Goal: Task Accomplishment & Management: Use online tool/utility

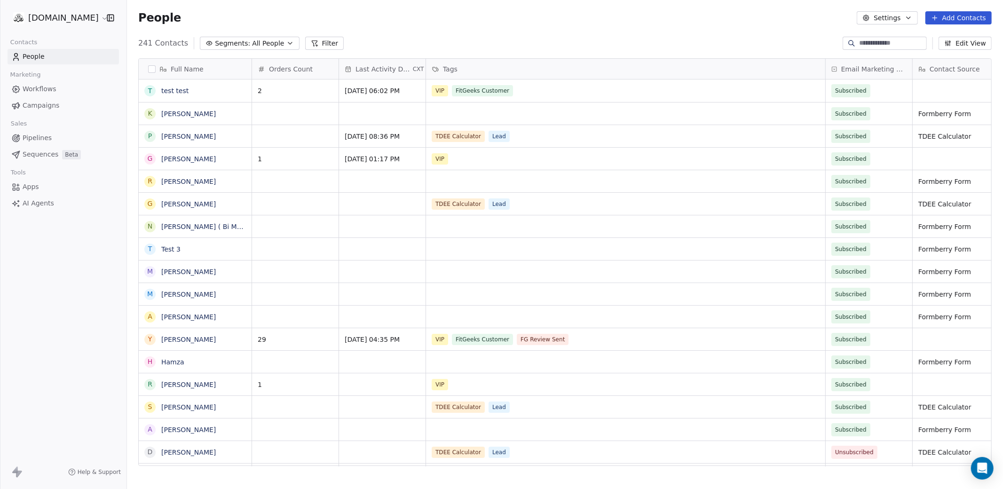
scroll to position [430, 876]
click at [35, 204] on span "AI Agents" at bounding box center [39, 204] width 32 height 10
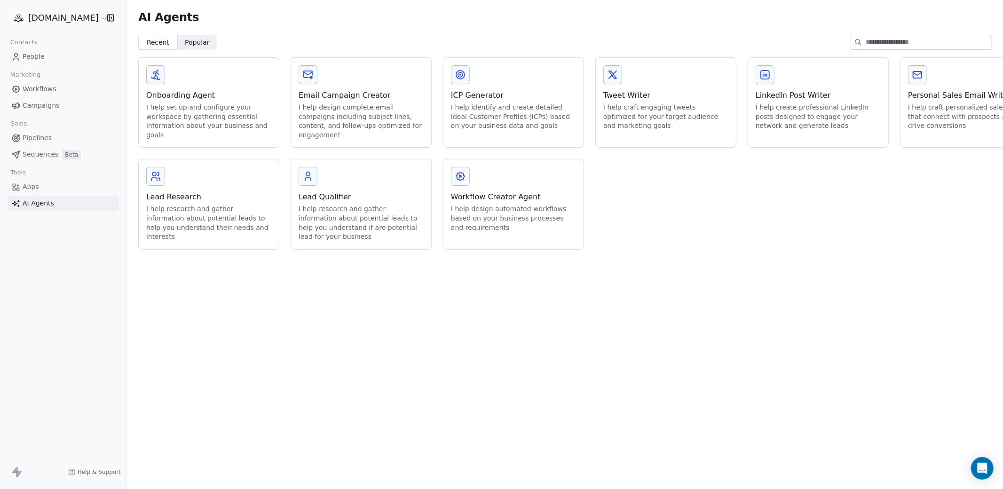
click at [188, 40] on span "Popular" at bounding box center [197, 43] width 25 height 10
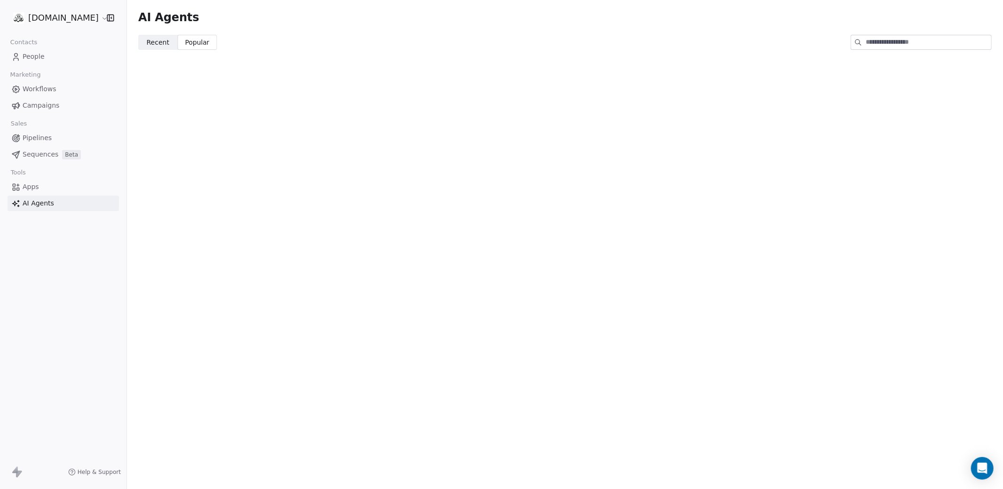
click at [157, 42] on span "Recent" at bounding box center [158, 43] width 23 height 10
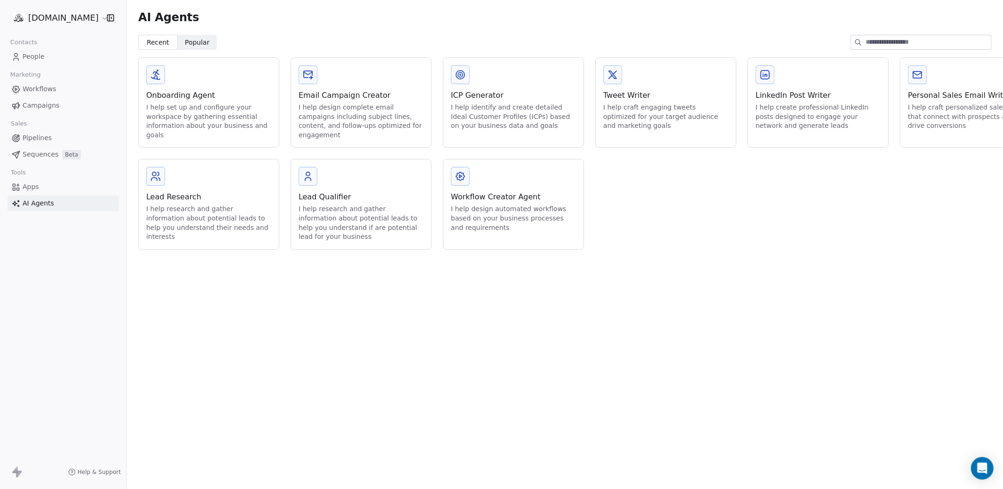
click at [804, 121] on div "I help create professional LinkedIn posts designed to engage your network and g…" at bounding box center [818, 117] width 125 height 28
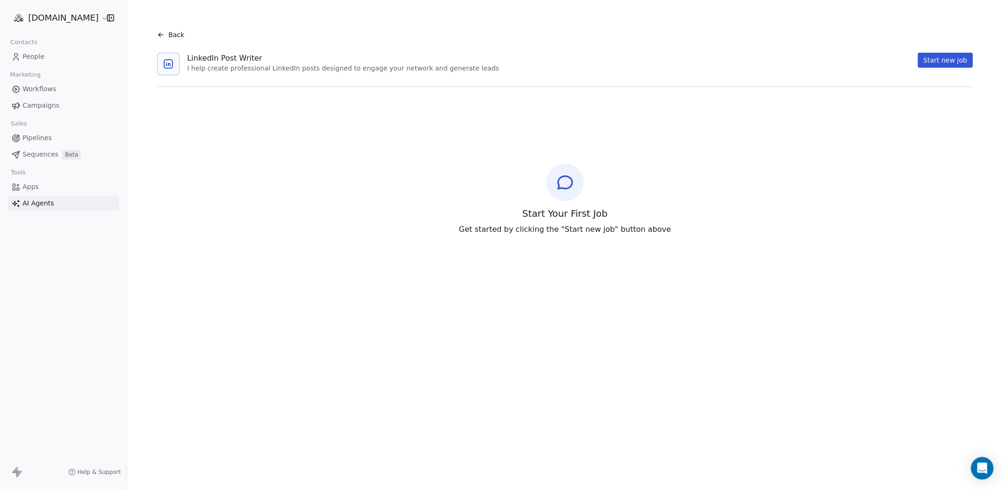
click at [936, 63] on button "Start new job" at bounding box center [945, 60] width 55 height 15
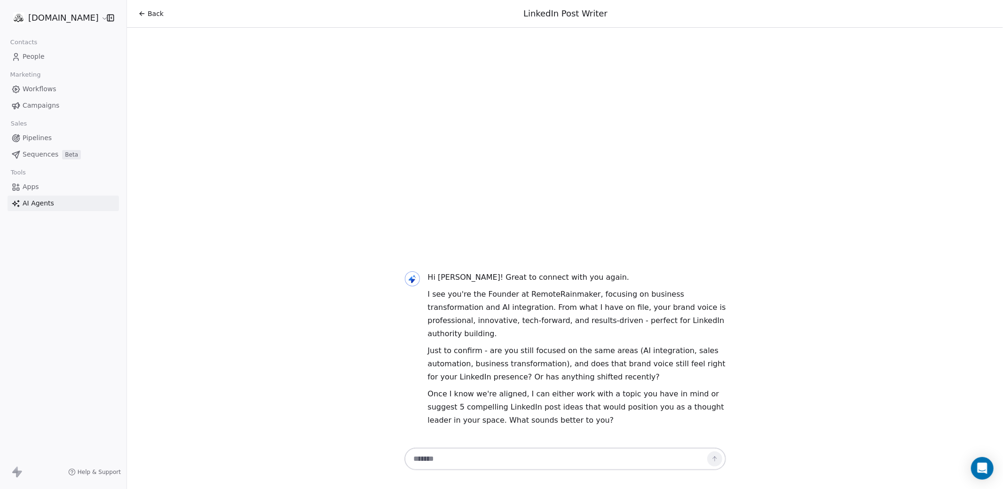
click at [437, 464] on textarea at bounding box center [556, 459] width 295 height 18
click at [26, 189] on span "Apps" at bounding box center [31, 187] width 16 height 10
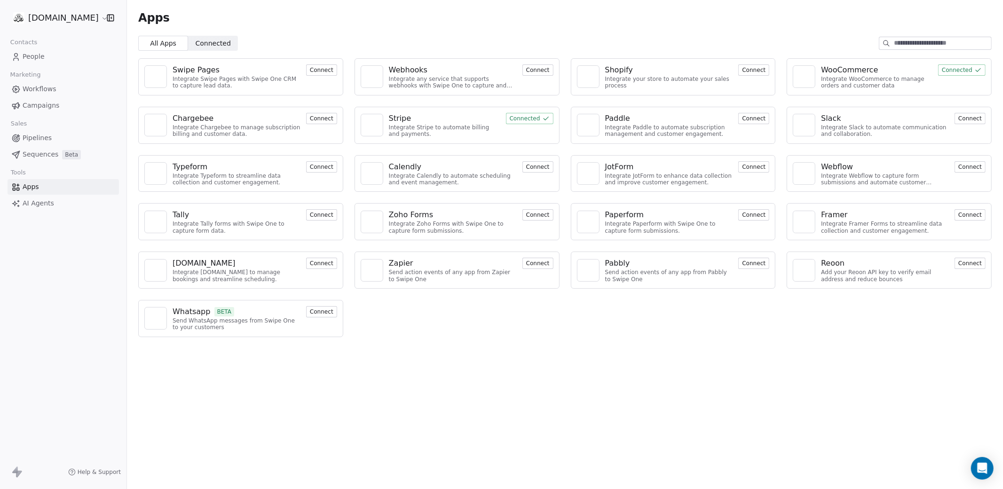
click at [321, 311] on button "Connect" at bounding box center [321, 311] width 31 height 11
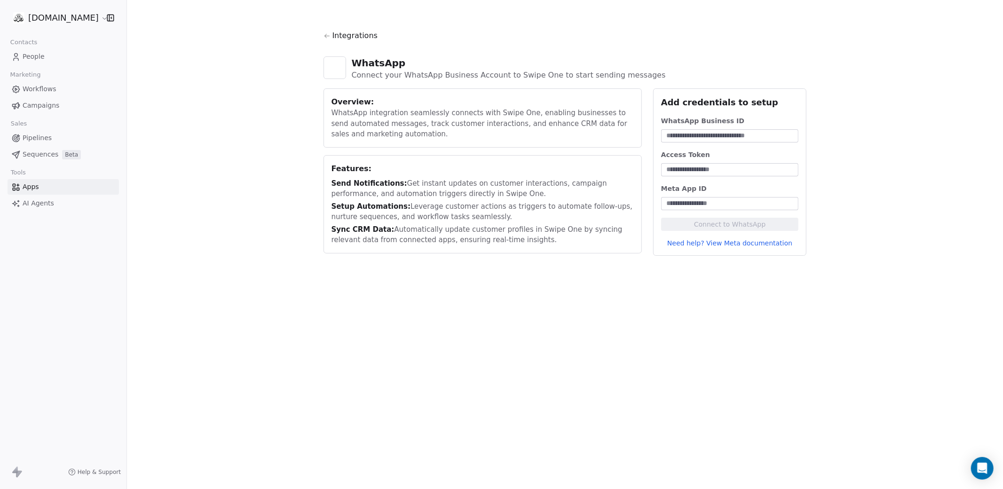
click at [327, 36] on icon at bounding box center [327, 36] width 5 height 4
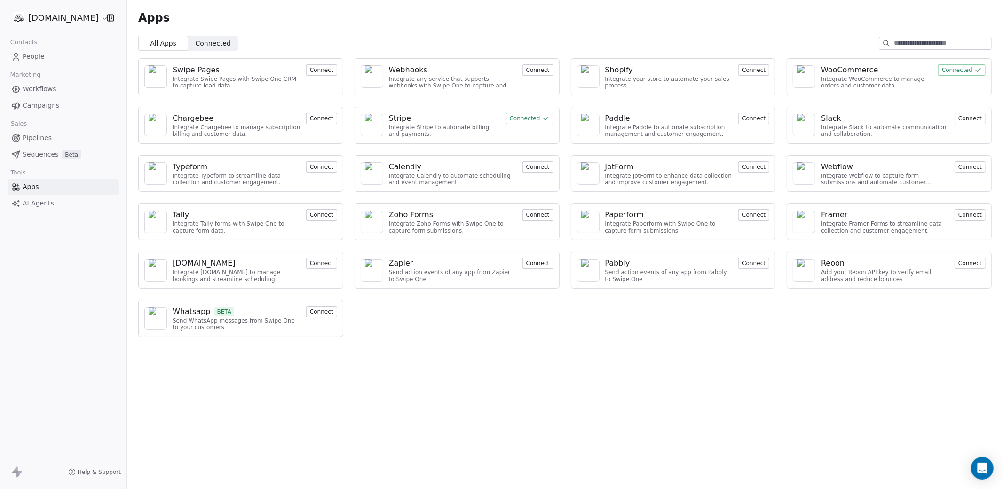
click at [36, 158] on span "Sequences" at bounding box center [41, 155] width 36 height 10
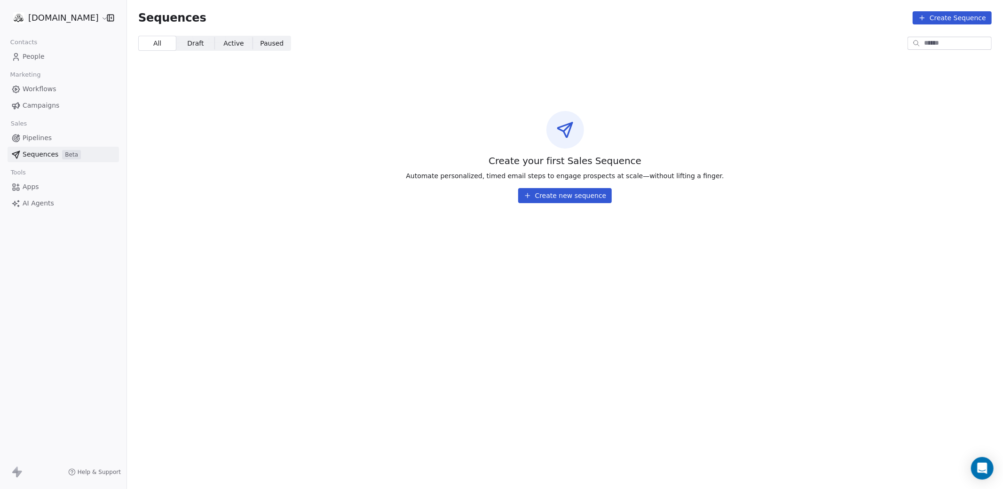
click at [560, 198] on button "Create new sequence" at bounding box center [565, 195] width 94 height 15
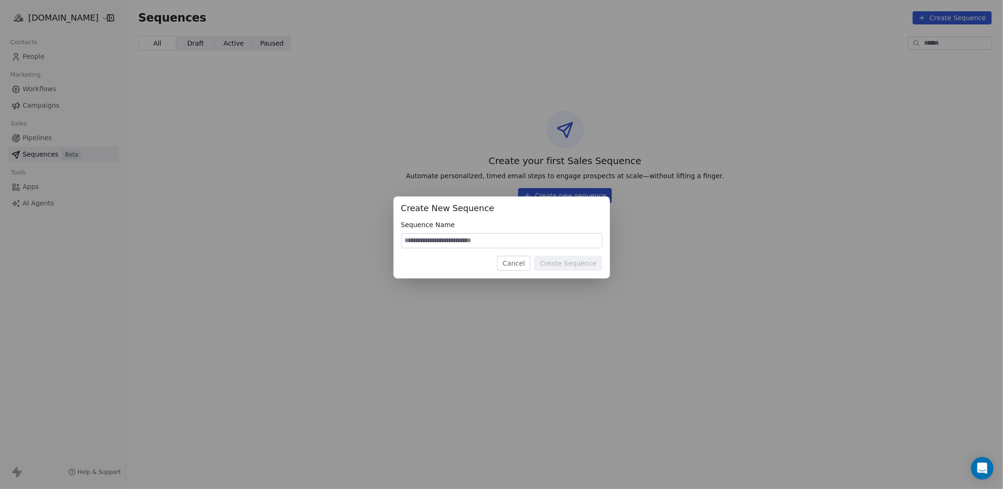
click at [510, 263] on button "Cancel" at bounding box center [513, 263] width 33 height 15
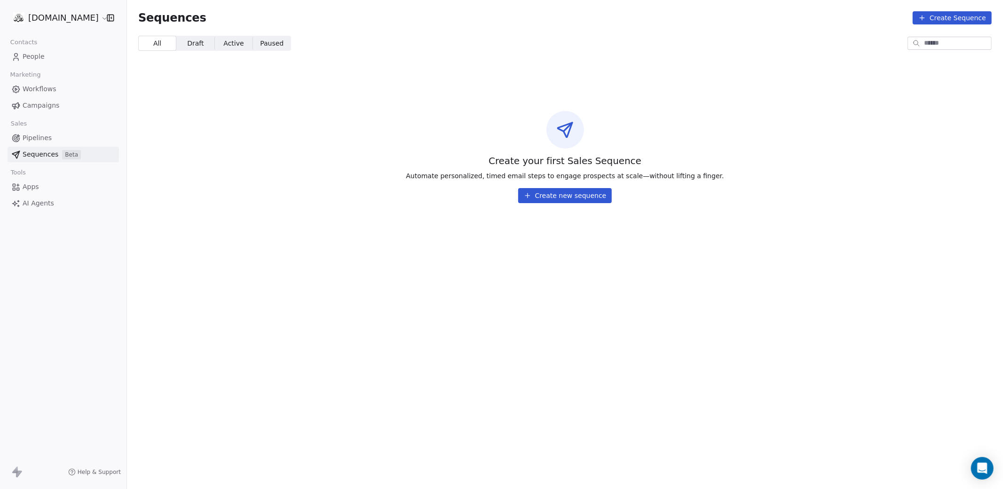
click at [960, 19] on button "Create Sequence" at bounding box center [952, 17] width 79 height 13
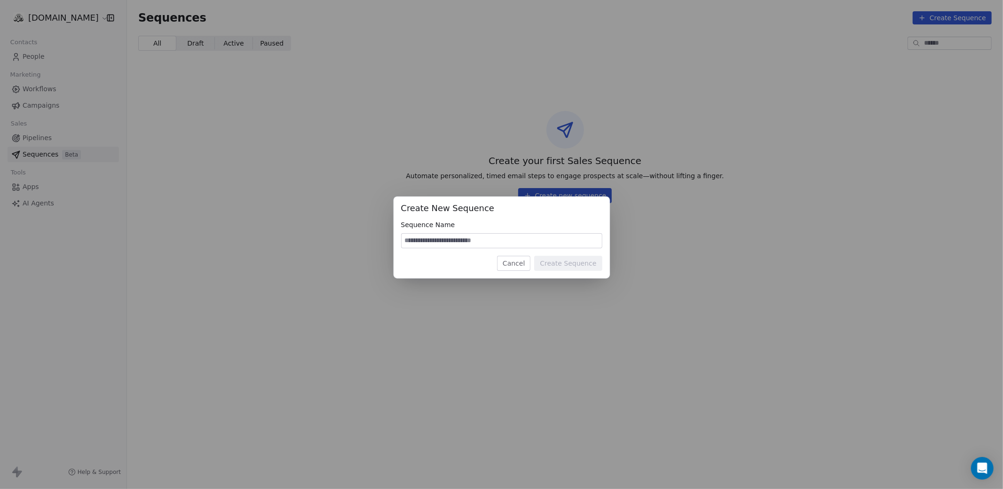
click at [449, 245] on input at bounding box center [502, 241] width 200 height 14
type input "****"
click at [569, 265] on button "Create Sequence" at bounding box center [568, 263] width 68 height 15
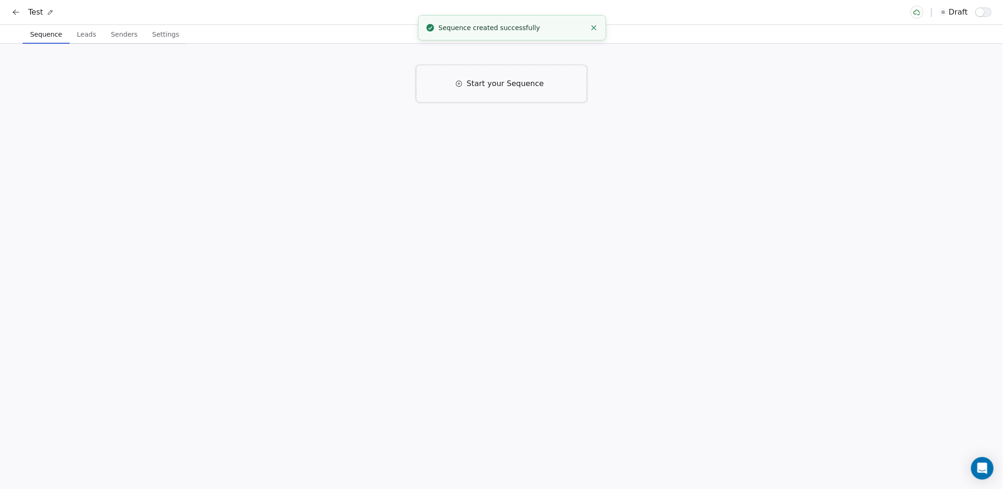
click at [512, 88] on span "Start your Sequence" at bounding box center [505, 83] width 77 height 11
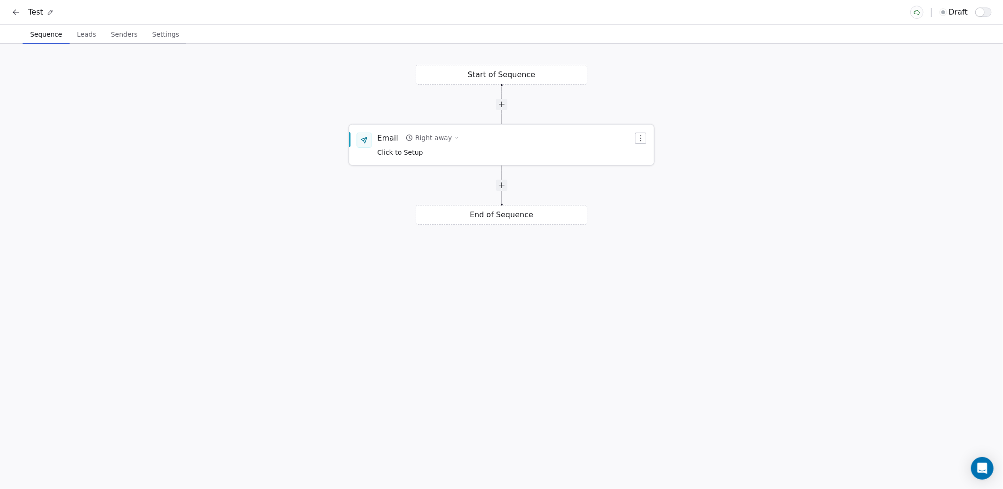
click at [406, 152] on span "Click to Setup" at bounding box center [401, 153] width 46 height 8
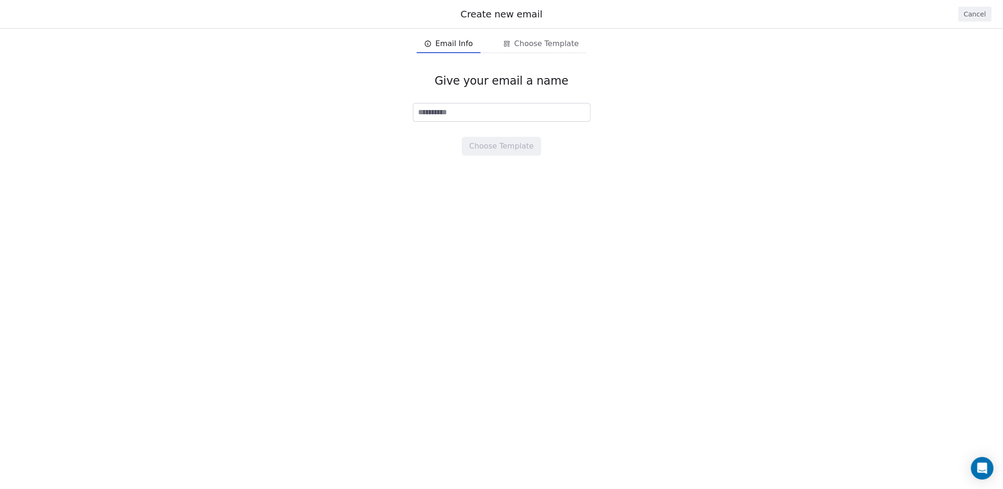
click at [446, 114] on input at bounding box center [502, 112] width 177 height 18
type input "****"
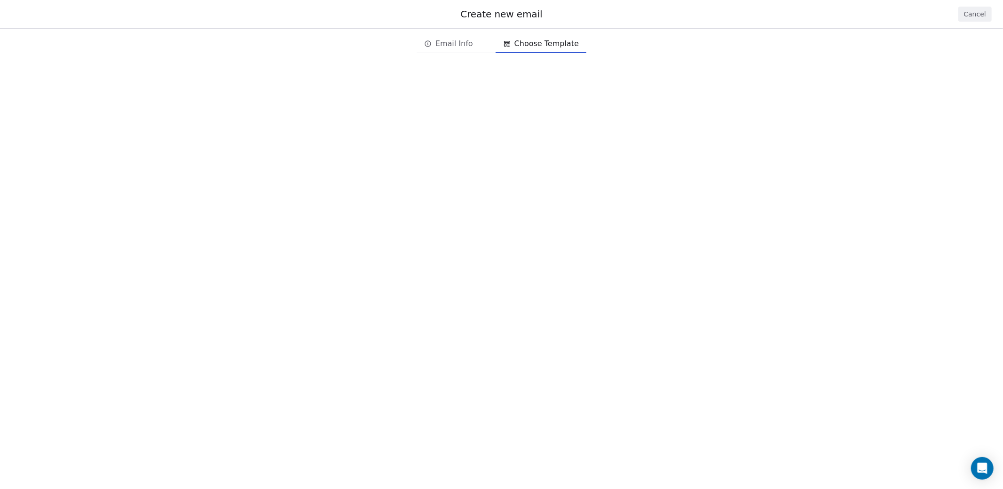
click at [548, 46] on span "Choose Template" at bounding box center [547, 43] width 64 height 11
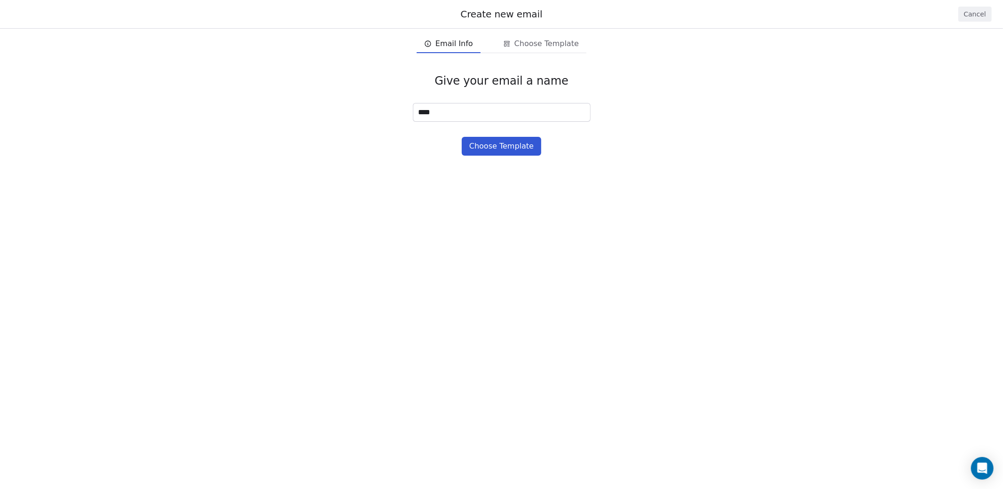
click at [453, 48] on span "Email Info" at bounding box center [455, 43] width 38 height 11
click at [973, 15] on button "Cancel" at bounding box center [975, 14] width 33 height 15
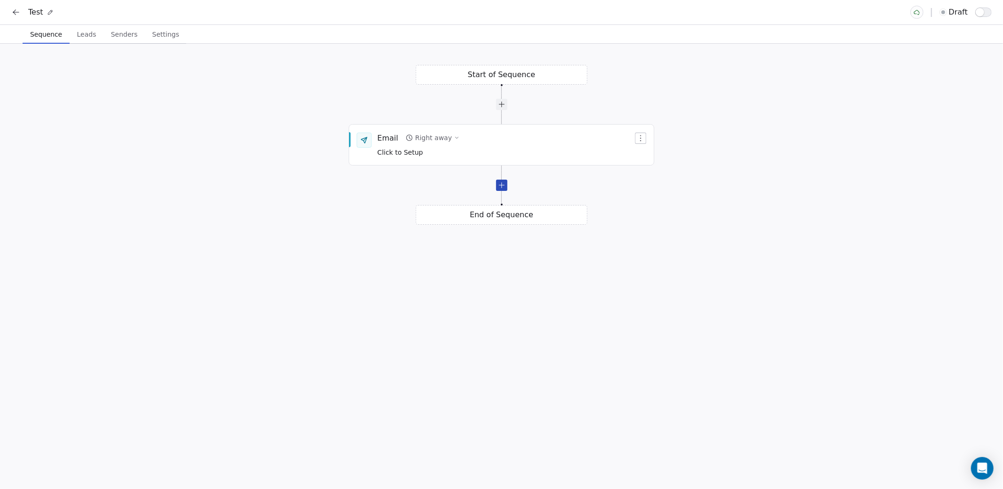
click at [503, 187] on div at bounding box center [501, 185] width 11 height 11
click at [428, 232] on div "Click to Setup" at bounding box center [424, 233] width 92 height 10
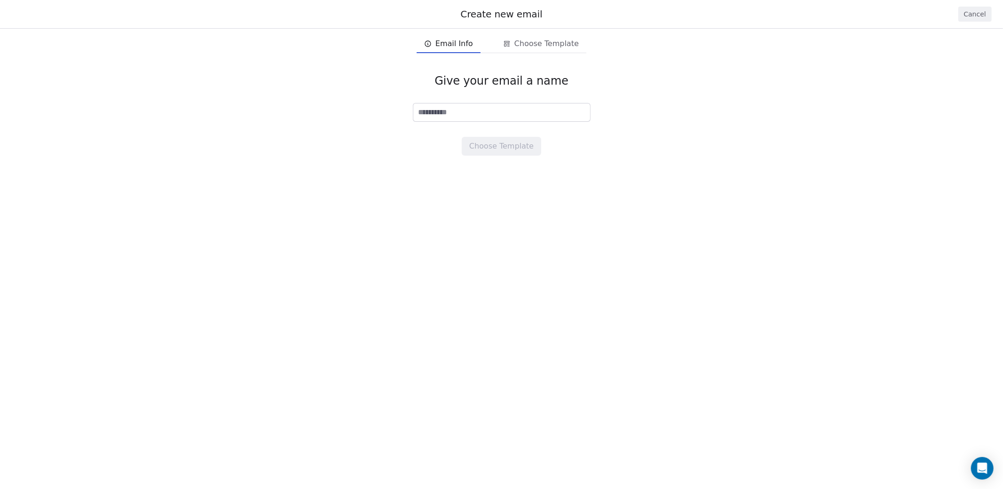
click at [975, 13] on button "Cancel" at bounding box center [975, 14] width 33 height 15
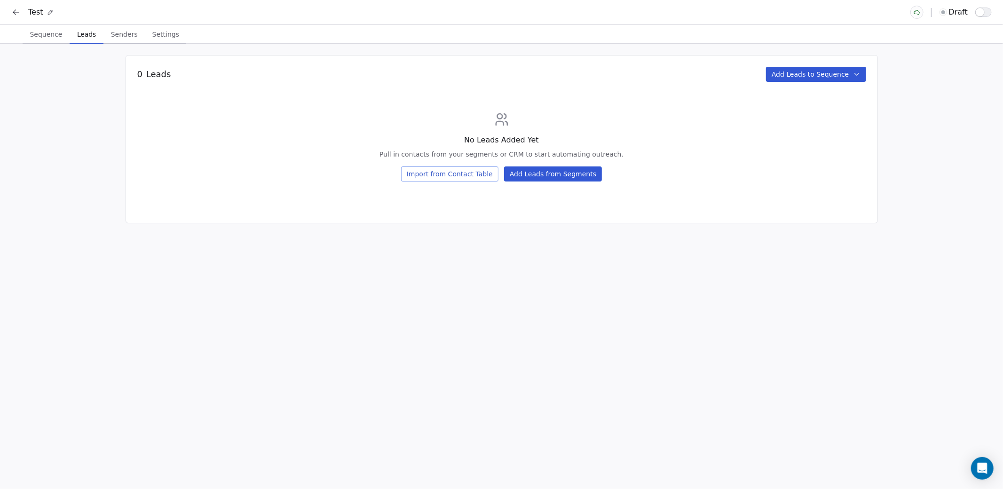
click at [87, 33] on span "Leads" at bounding box center [86, 34] width 26 height 13
click at [47, 35] on span "Sequence" at bounding box center [46, 34] width 40 height 13
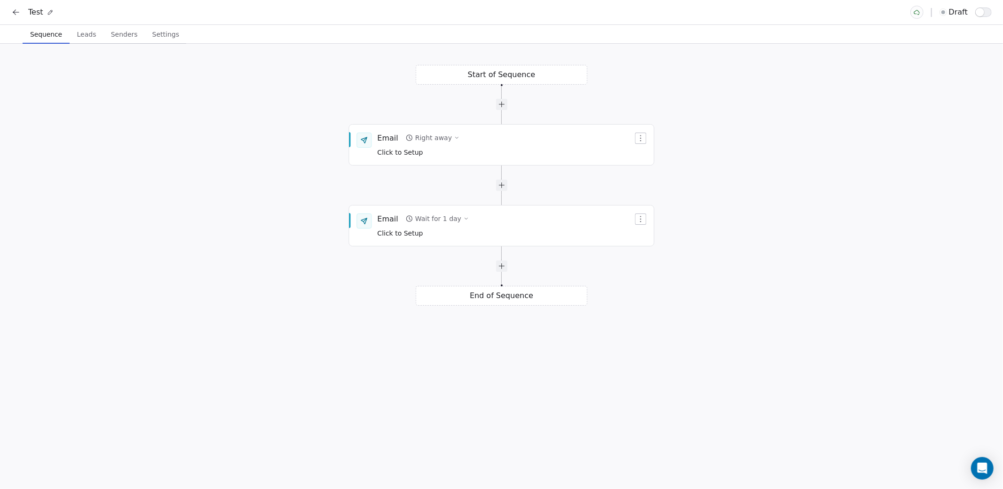
click at [18, 12] on icon at bounding box center [15, 12] width 9 height 9
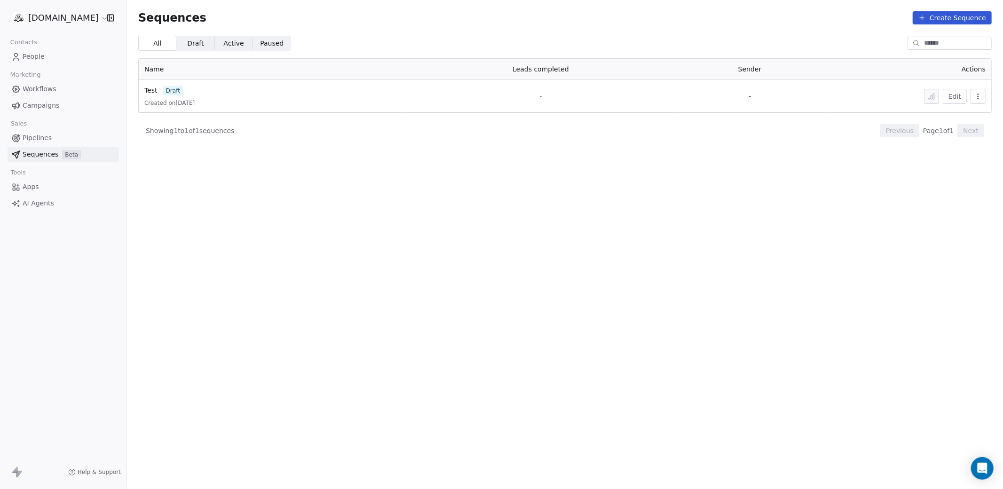
drag, startPoint x: 992, startPoint y: 100, endPoint x: 978, endPoint y: 101, distance: 14.2
click at [992, 100] on div "Name Leads completed Sender Actions Test draft Created on [DATE] - - Edit" at bounding box center [565, 85] width 854 height 55
click at [968, 103] on div "Edit" at bounding box center [908, 96] width 155 height 15
click at [978, 99] on icon "button" at bounding box center [978, 98] width 0 height 0
click at [955, 150] on span "Delete" at bounding box center [956, 148] width 22 height 10
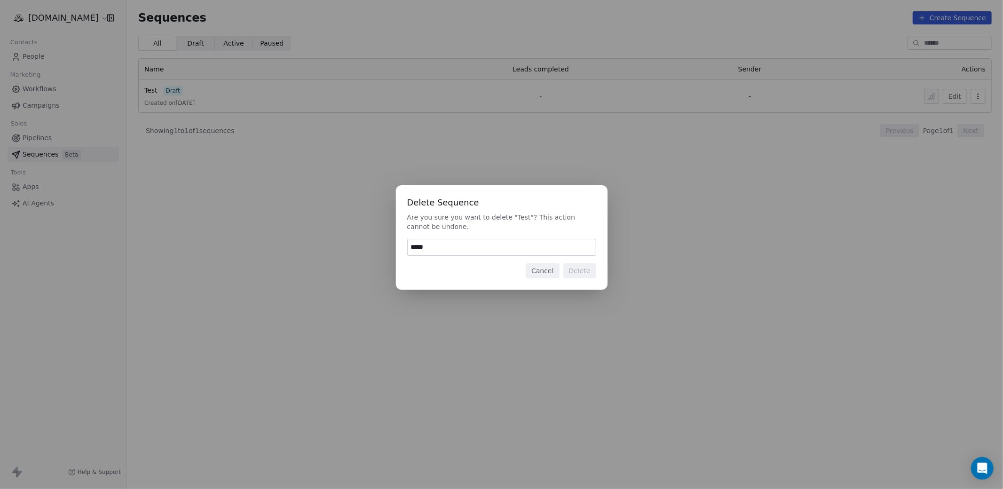
type input "******"
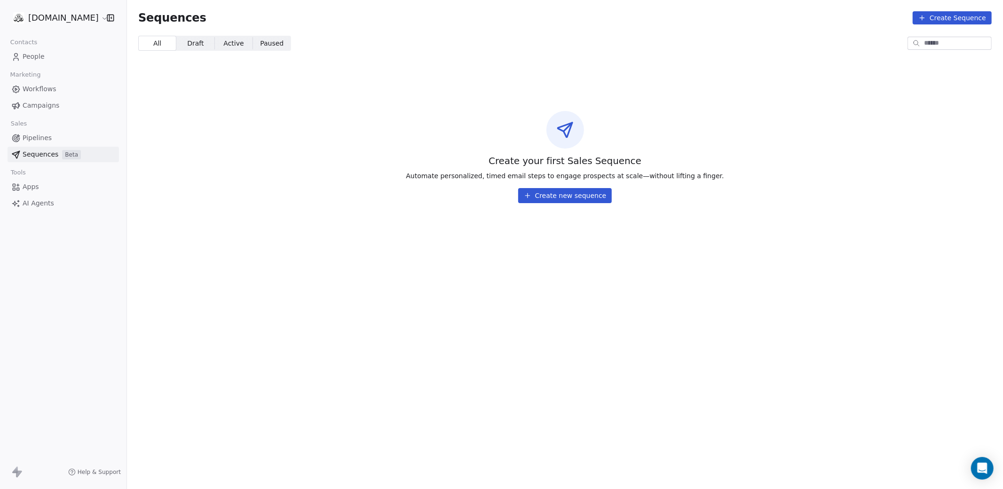
click at [30, 137] on span "Pipelines" at bounding box center [37, 138] width 29 height 10
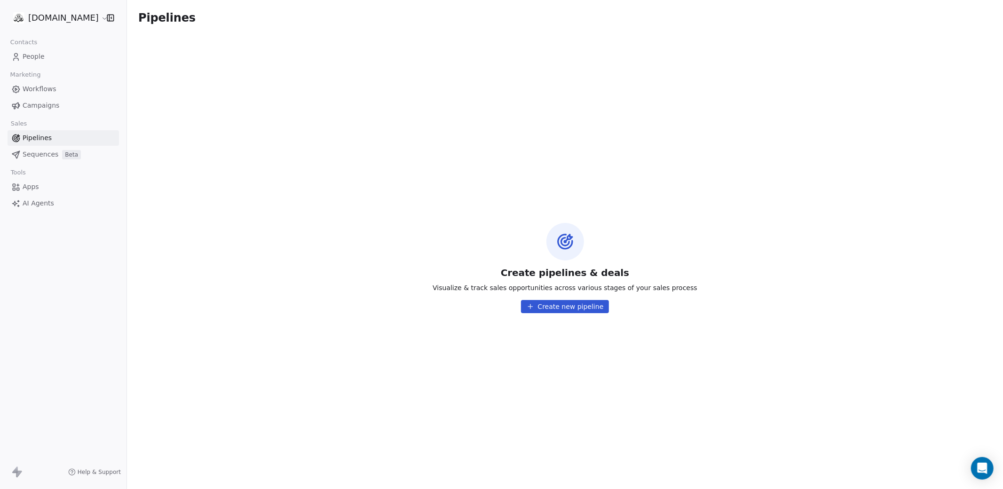
click at [566, 312] on button "Create new pipeline" at bounding box center [565, 306] width 88 height 13
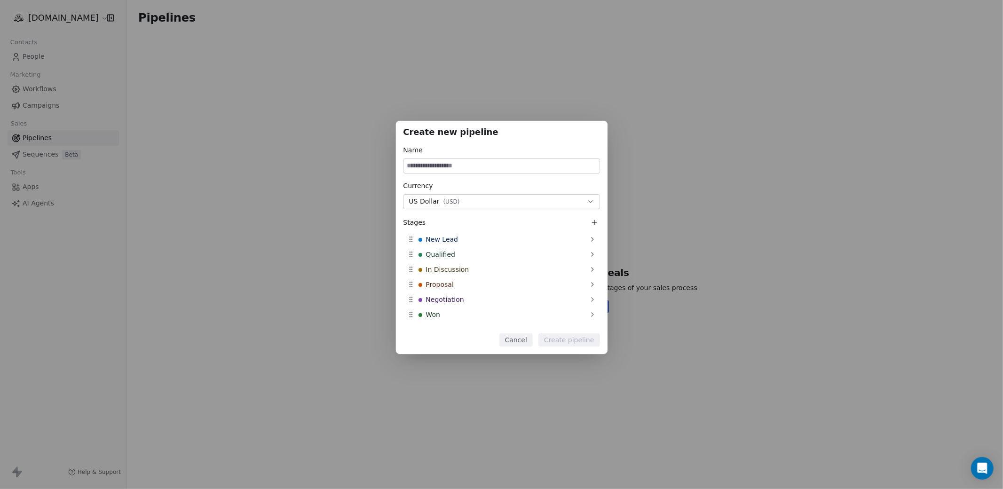
click at [515, 341] on button "Cancel" at bounding box center [516, 340] width 33 height 13
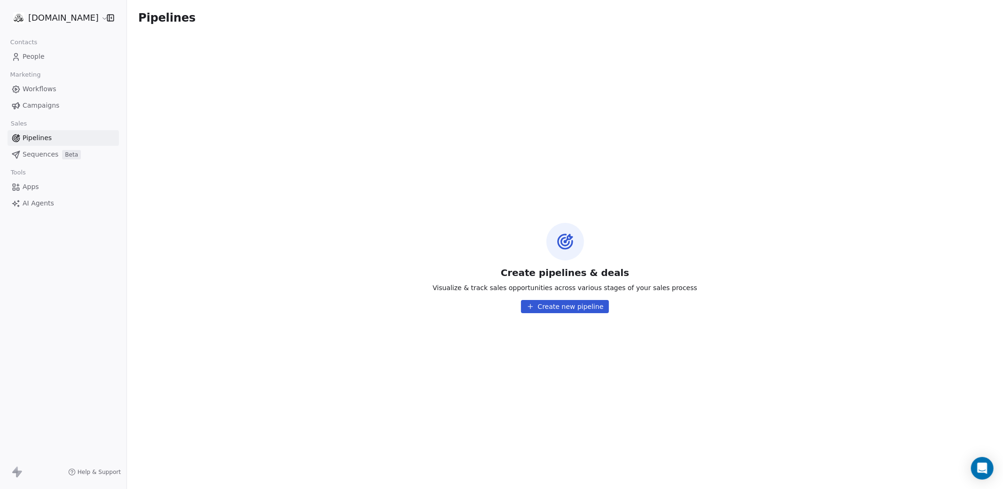
click at [48, 105] on span "Campaigns" at bounding box center [41, 106] width 37 height 10
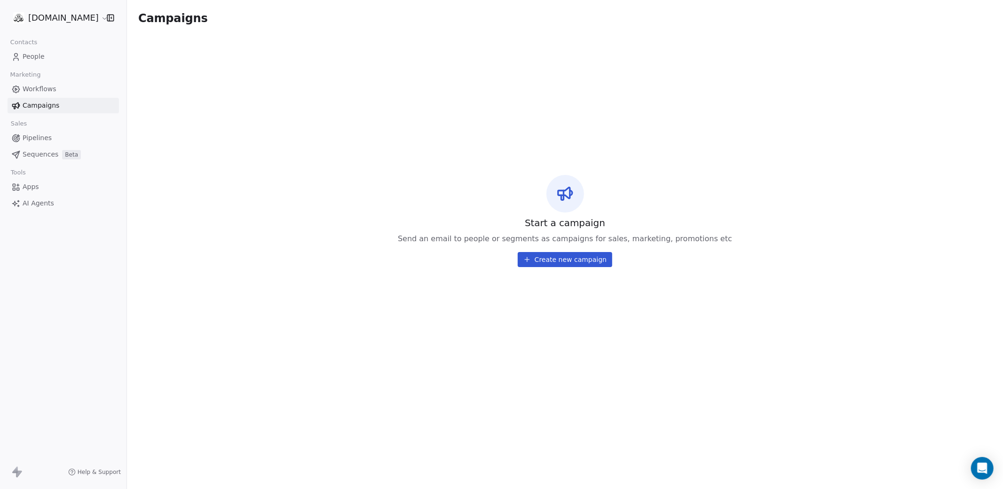
click at [44, 91] on span "Workflows" at bounding box center [40, 89] width 34 height 10
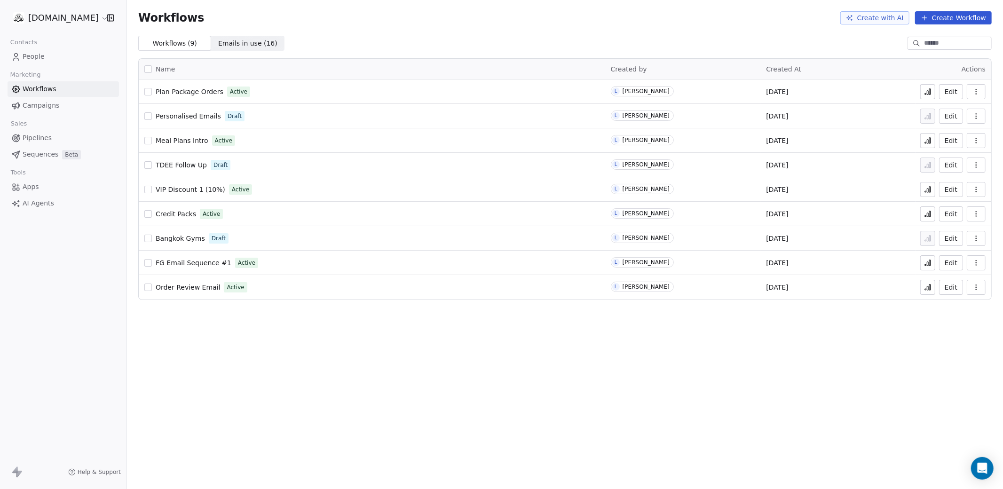
click at [37, 56] on span "People" at bounding box center [34, 57] width 22 height 10
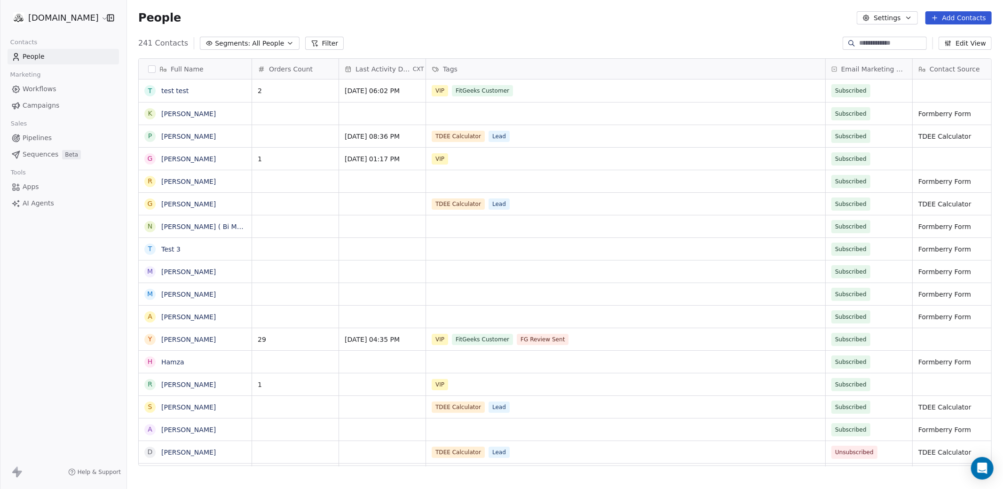
scroll to position [430, 876]
